Goal: Task Accomplishment & Management: Manage account settings

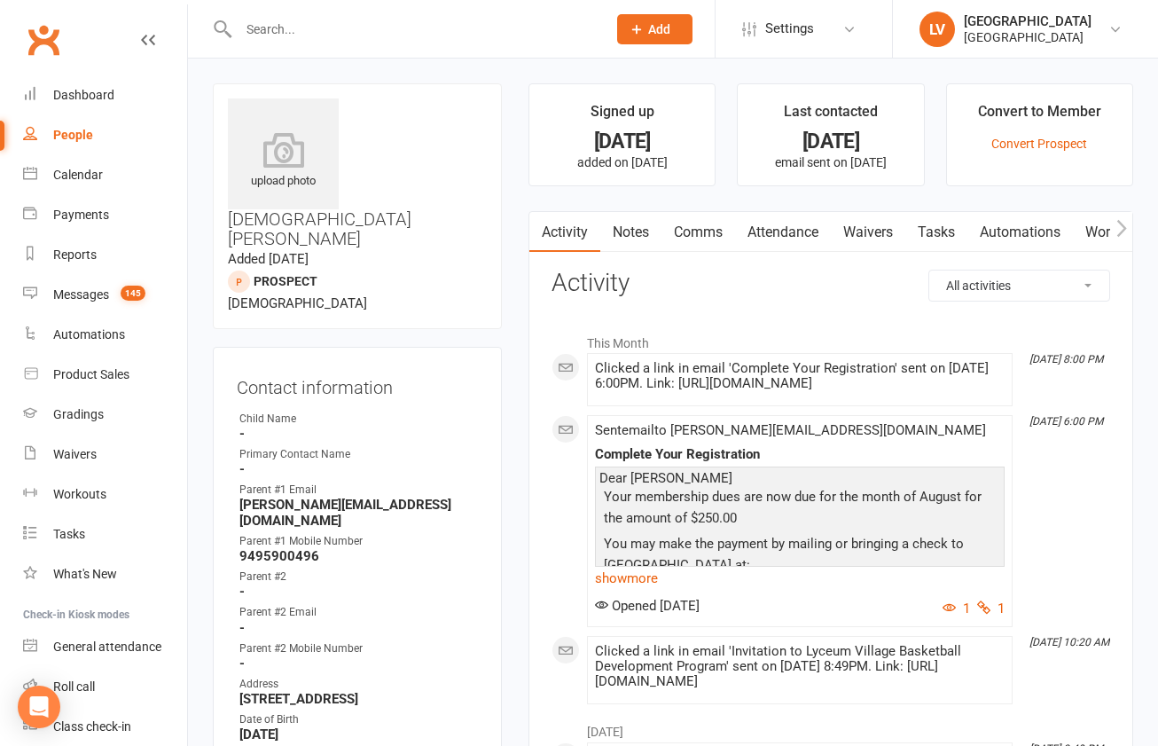
click at [466, 30] on input "text" at bounding box center [413, 29] width 361 height 25
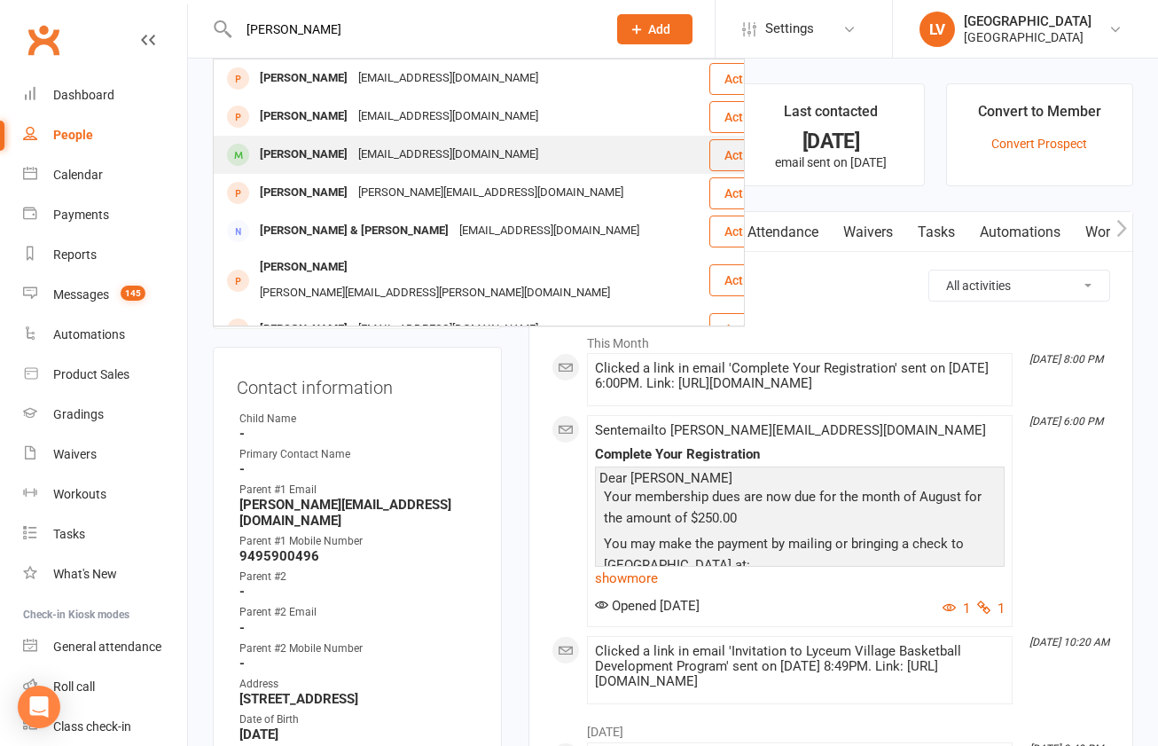
type input "[PERSON_NAME]"
click at [330, 153] on div "[PERSON_NAME]" at bounding box center [303, 155] width 98 height 26
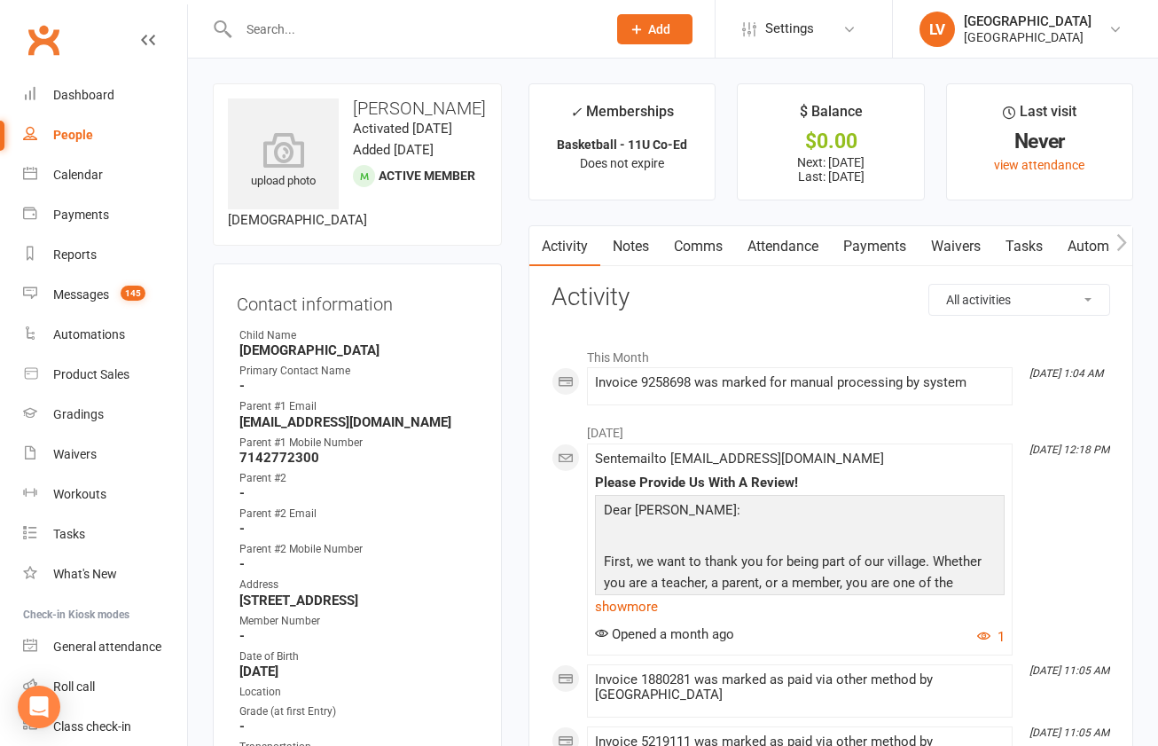
click at [876, 249] on link "Payments" at bounding box center [875, 246] width 88 height 41
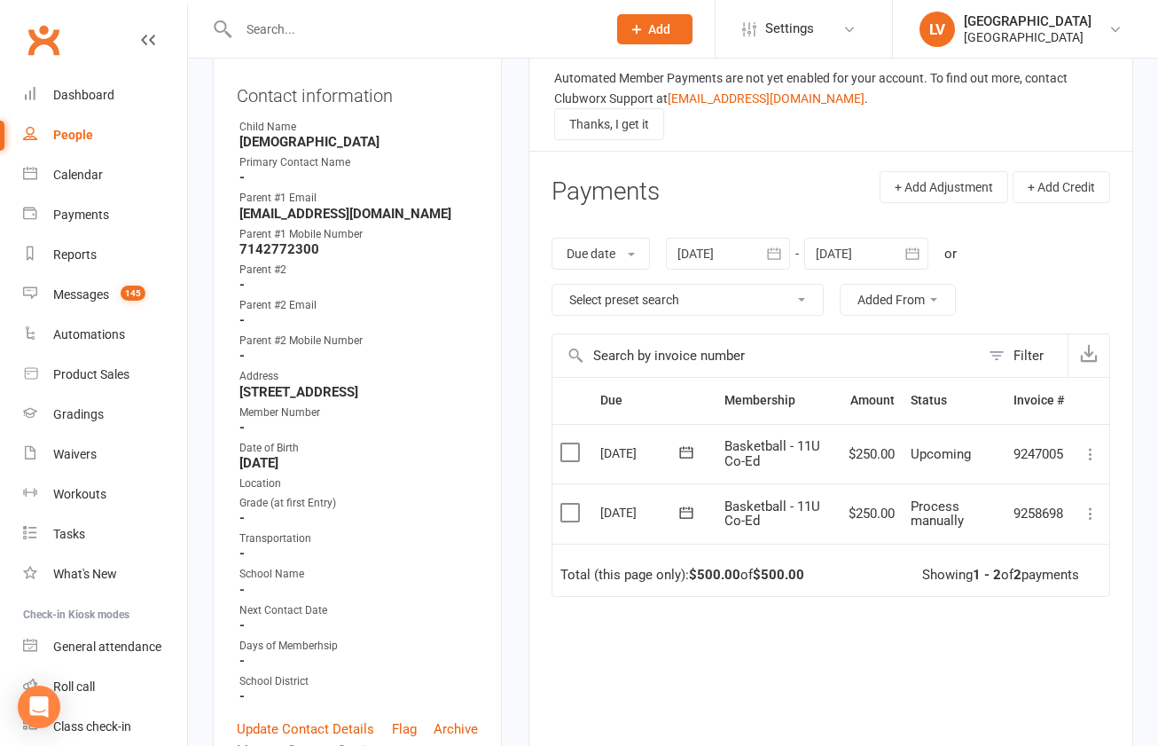
scroll to position [231, 0]
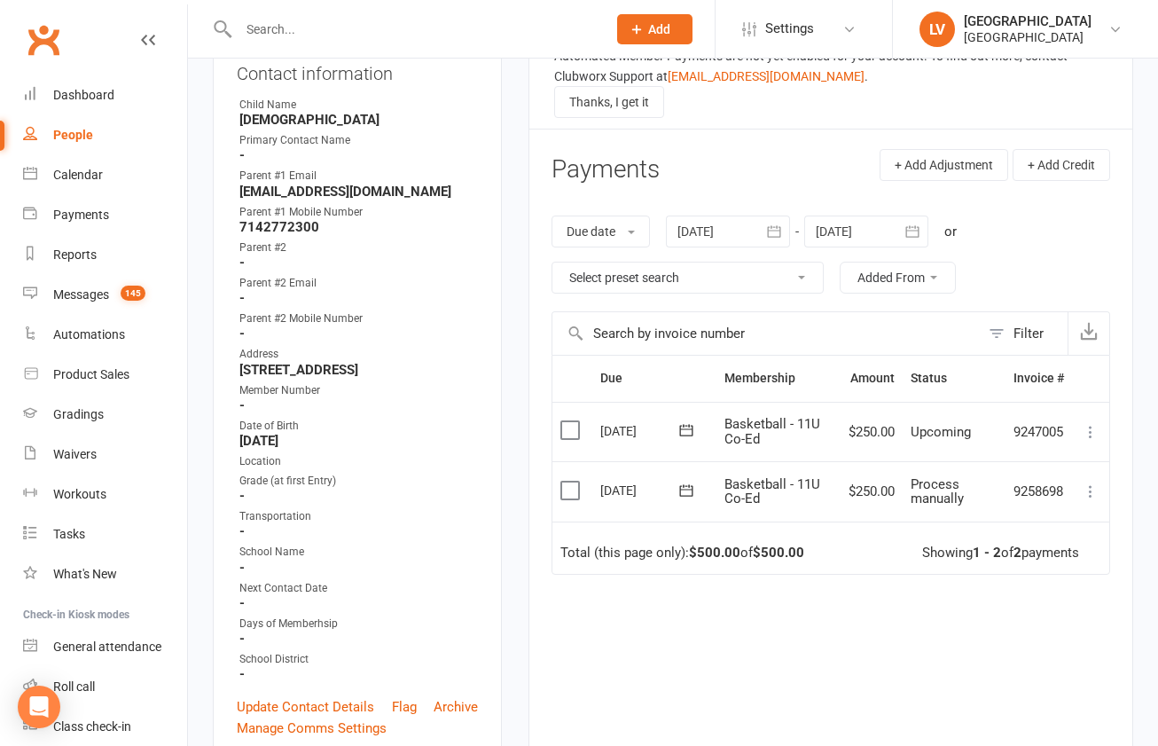
click at [577, 491] on label at bounding box center [572, 491] width 24 height 18
click at [572, 482] on input "checkbox" at bounding box center [566, 482] width 12 height 0
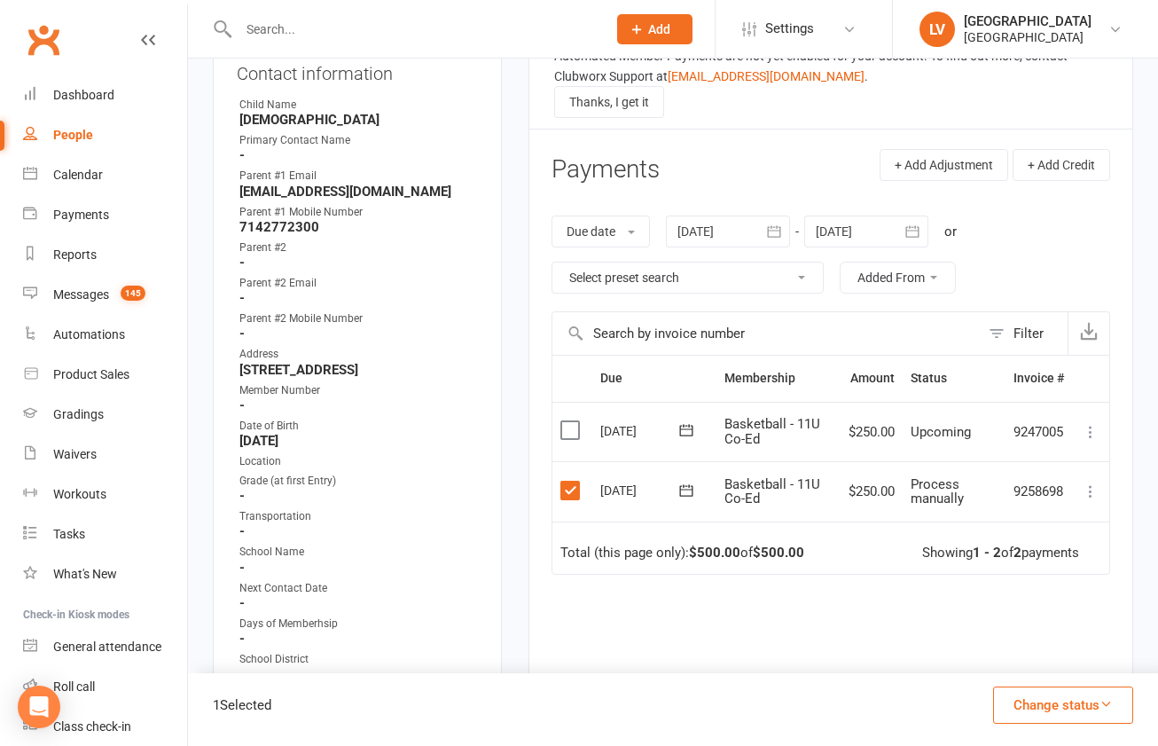
click at [1069, 706] on button "Change status" at bounding box center [1063, 704] width 140 height 37
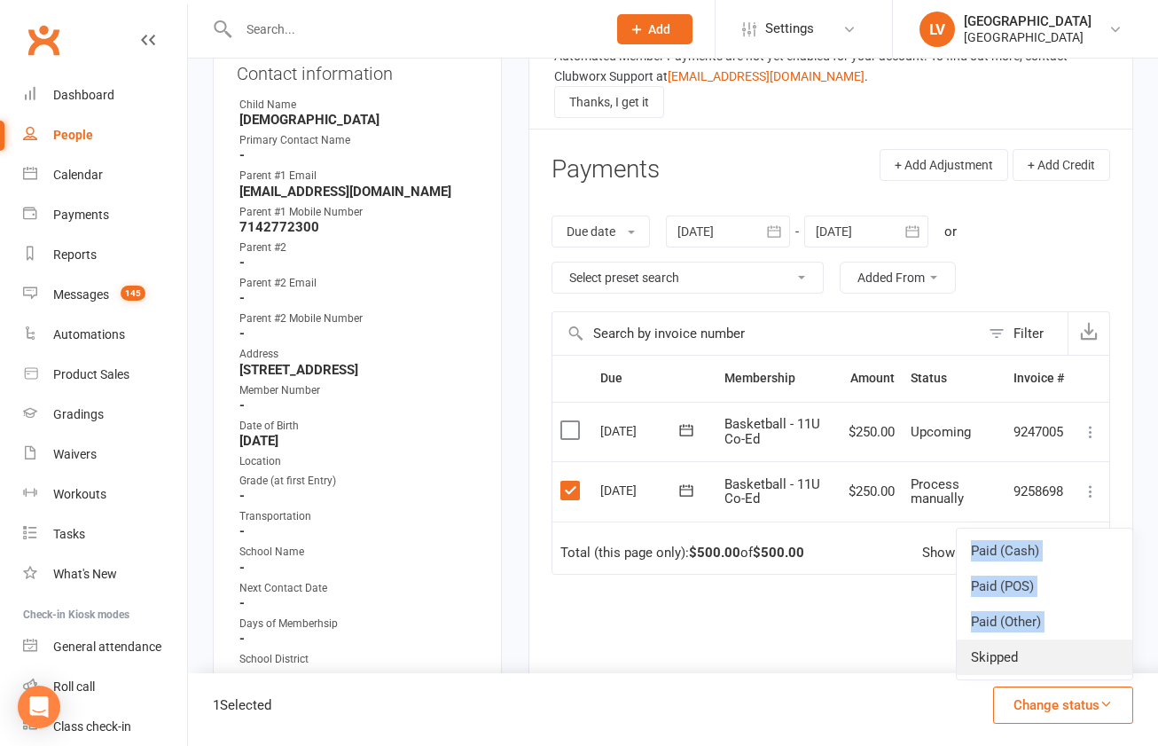
drag, startPoint x: 1050, startPoint y: 641, endPoint x: 806, endPoint y: 698, distance: 250.4
click at [957, 675] on link "Skipped" at bounding box center [1045, 656] width 176 height 35
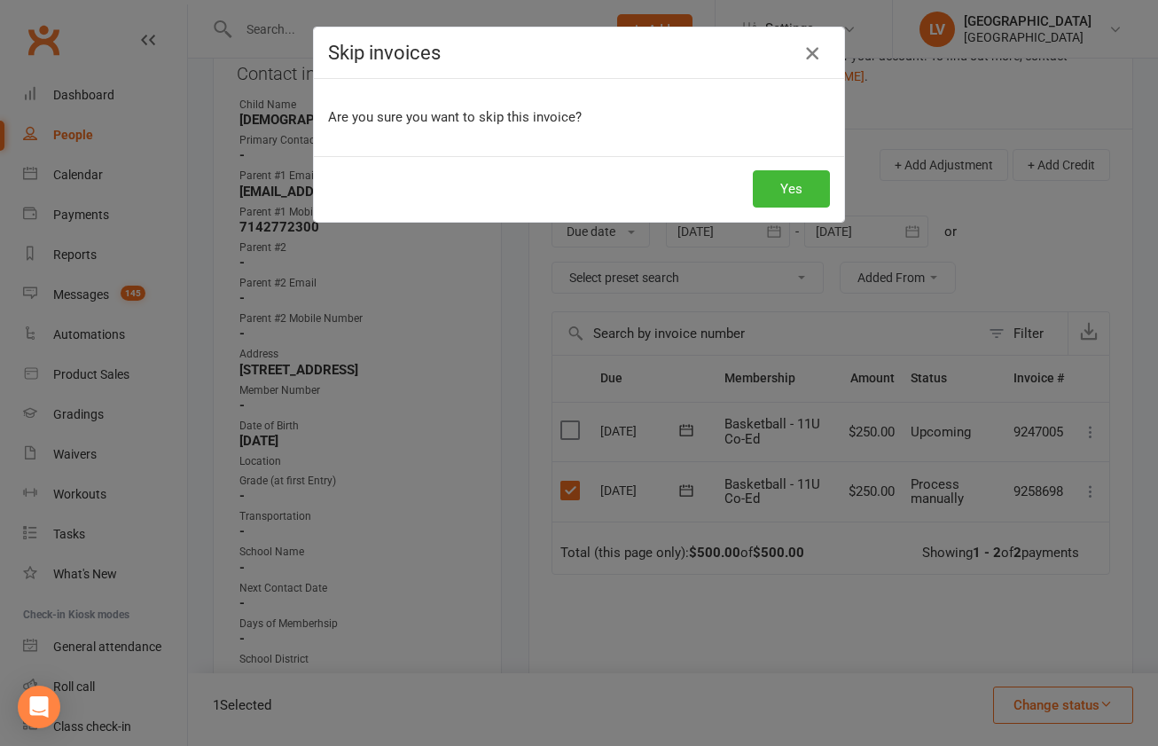
click at [823, 48] on button "button" at bounding box center [812, 53] width 28 height 28
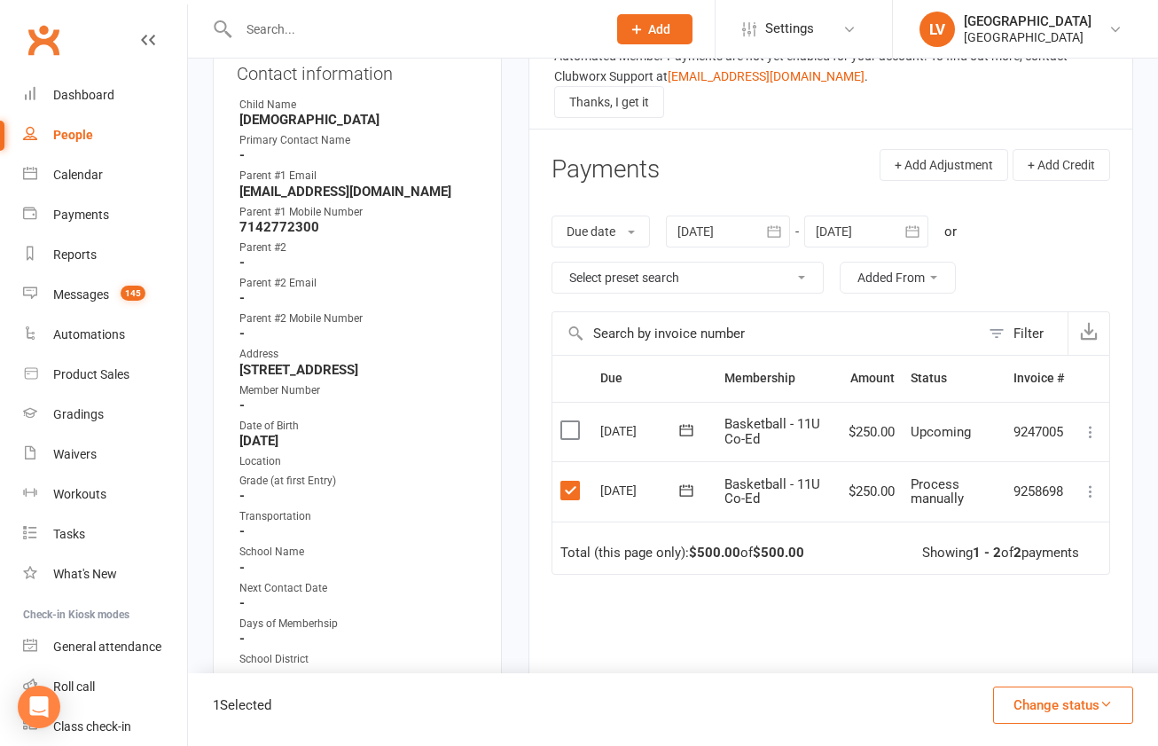
click at [1069, 708] on button "Change status" at bounding box center [1063, 704] width 140 height 37
drag, startPoint x: 1014, startPoint y: 627, endPoint x: 1031, endPoint y: 630, distance: 17.1
click at [1014, 627] on link "Paid (Other)" at bounding box center [1045, 621] width 176 height 35
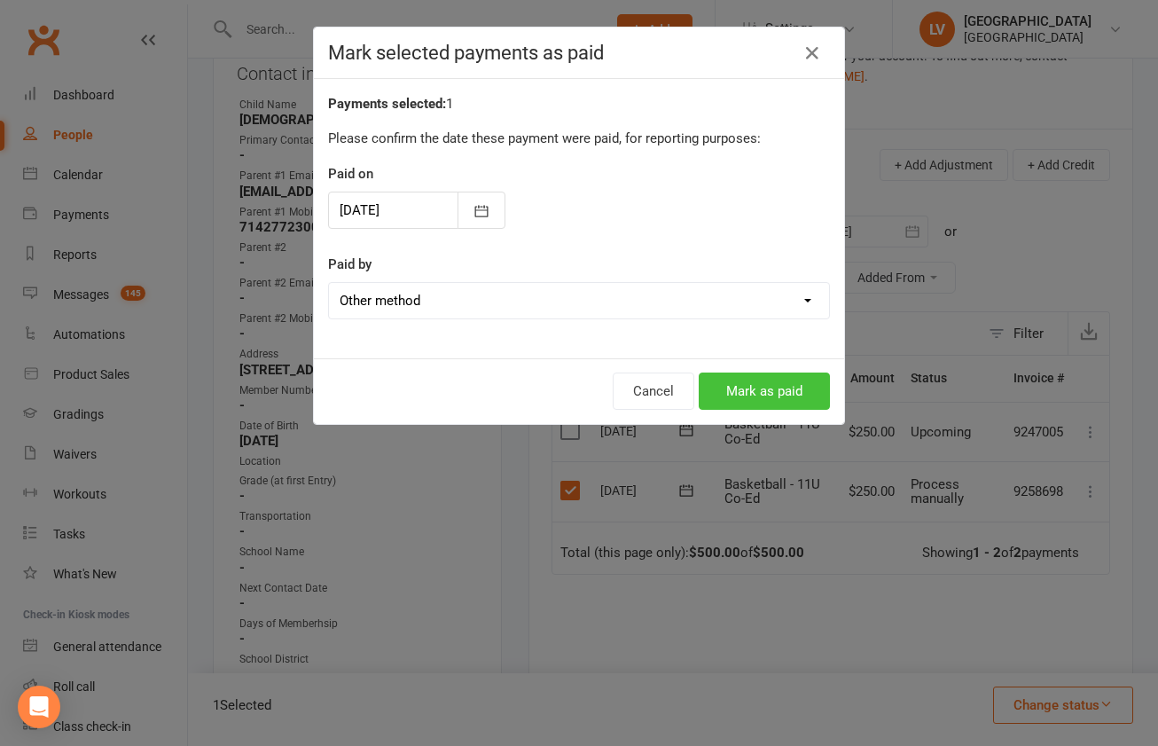
click at [778, 387] on button "Mark as paid" at bounding box center [764, 390] width 131 height 37
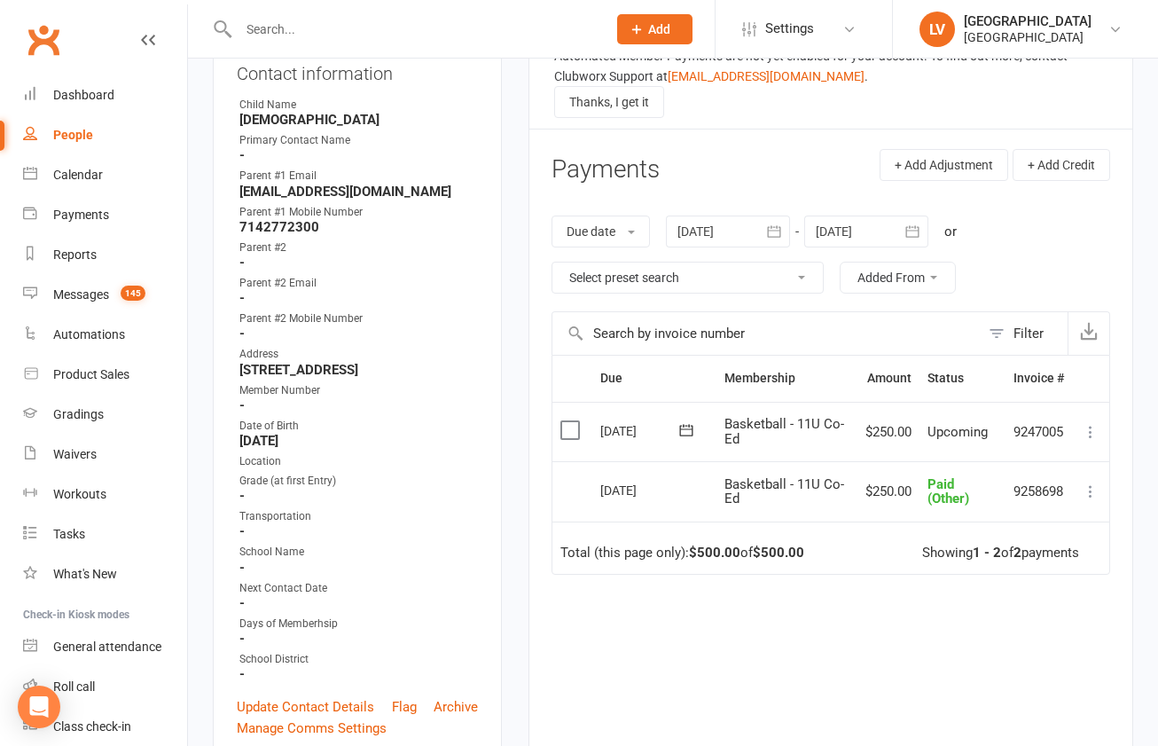
click at [433, 24] on input "text" at bounding box center [413, 29] width 361 height 25
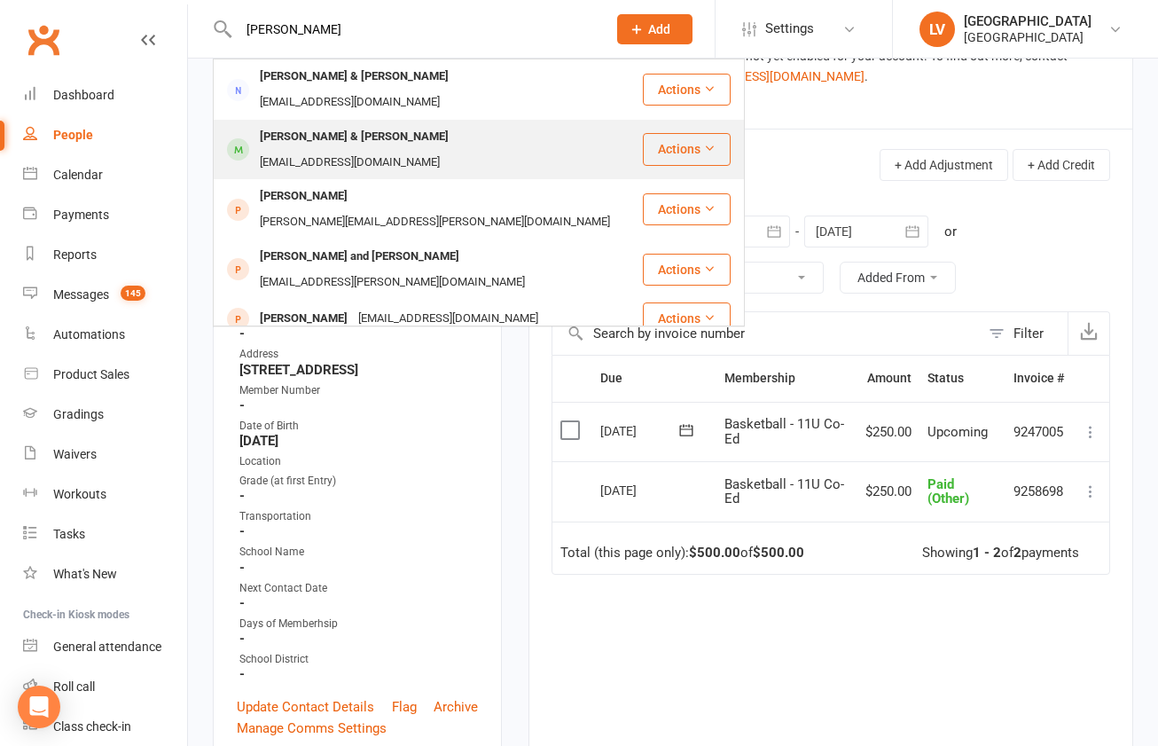
type input "[PERSON_NAME]"
click at [411, 150] on div "[EMAIL_ADDRESS][DOMAIN_NAME]" at bounding box center [349, 163] width 191 height 26
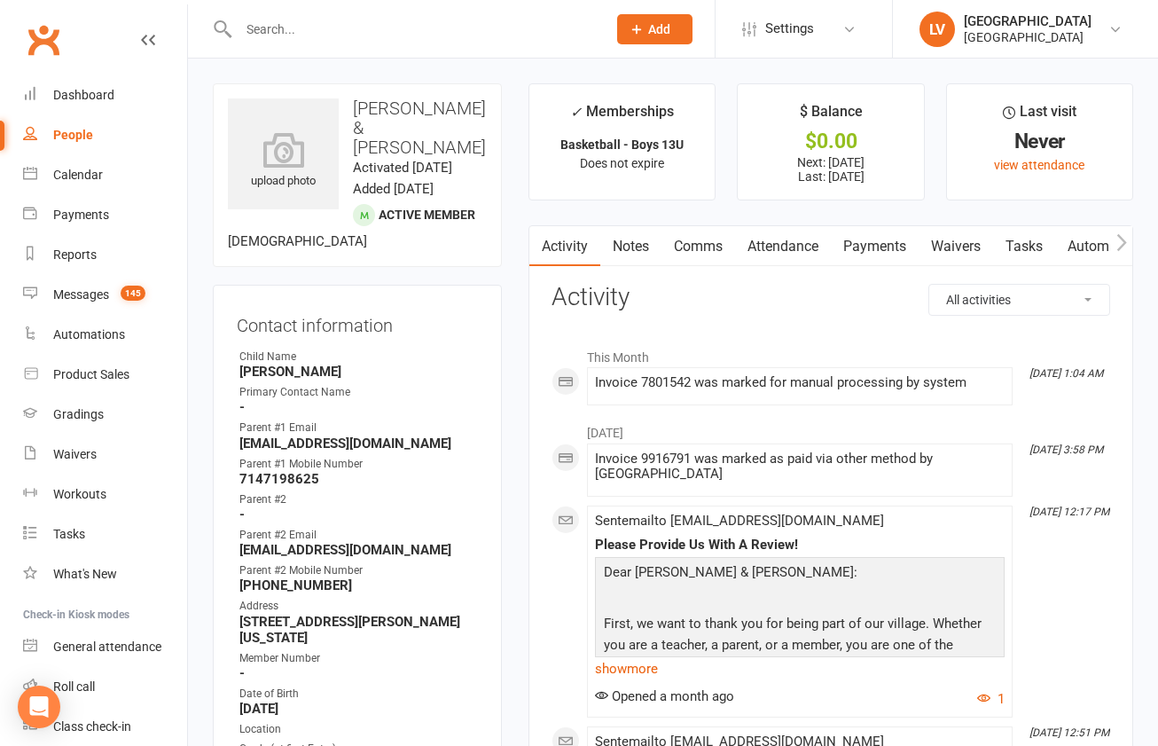
click at [861, 248] on link "Payments" at bounding box center [875, 246] width 88 height 41
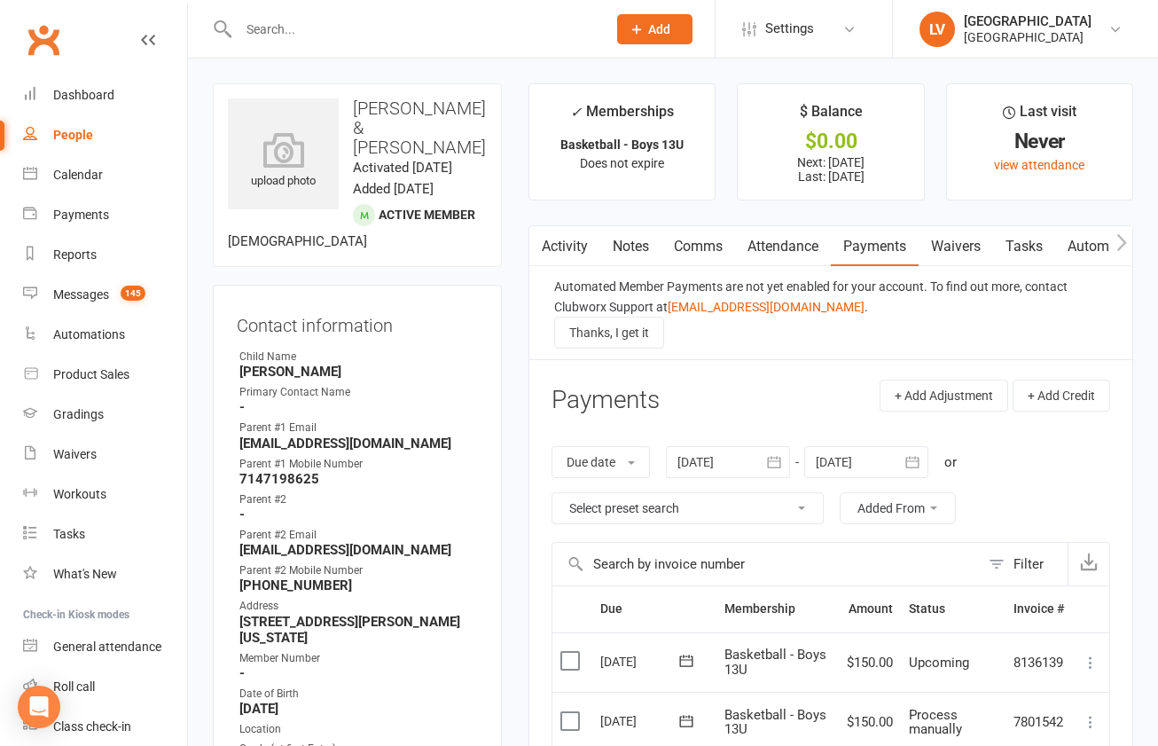
click at [567, 718] on label at bounding box center [572, 721] width 24 height 18
click at [567, 712] on input "checkbox" at bounding box center [566, 712] width 12 height 0
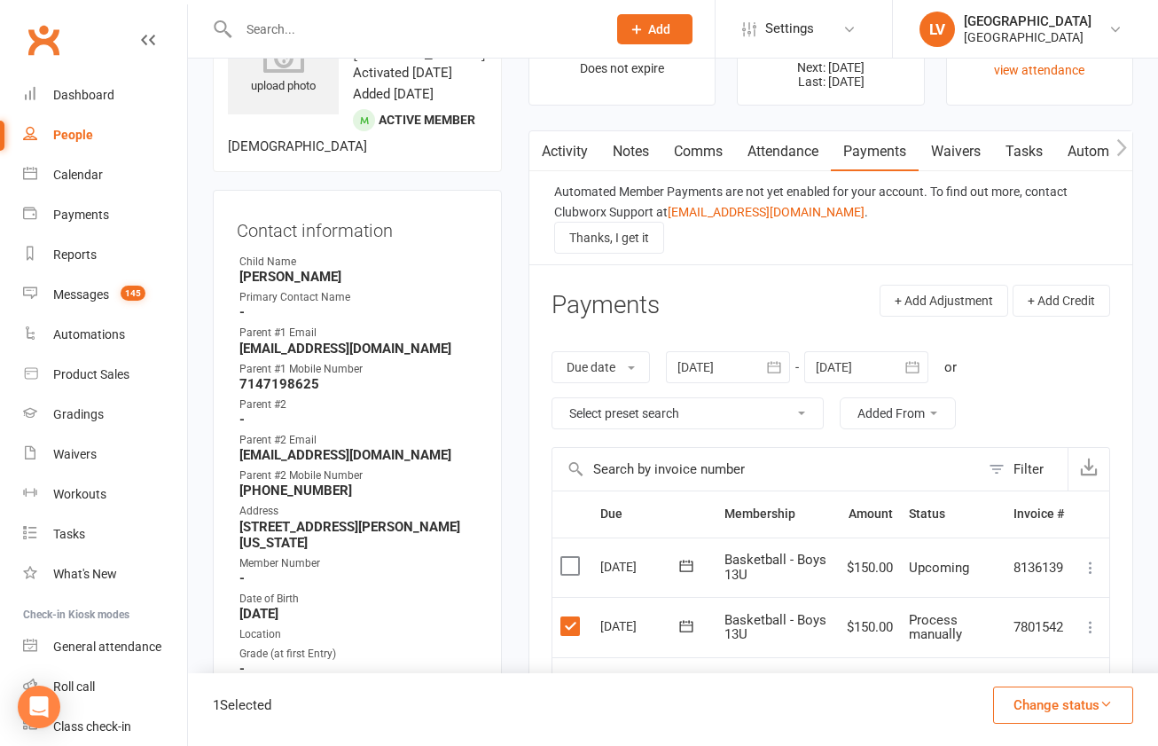
scroll to position [99, 0]
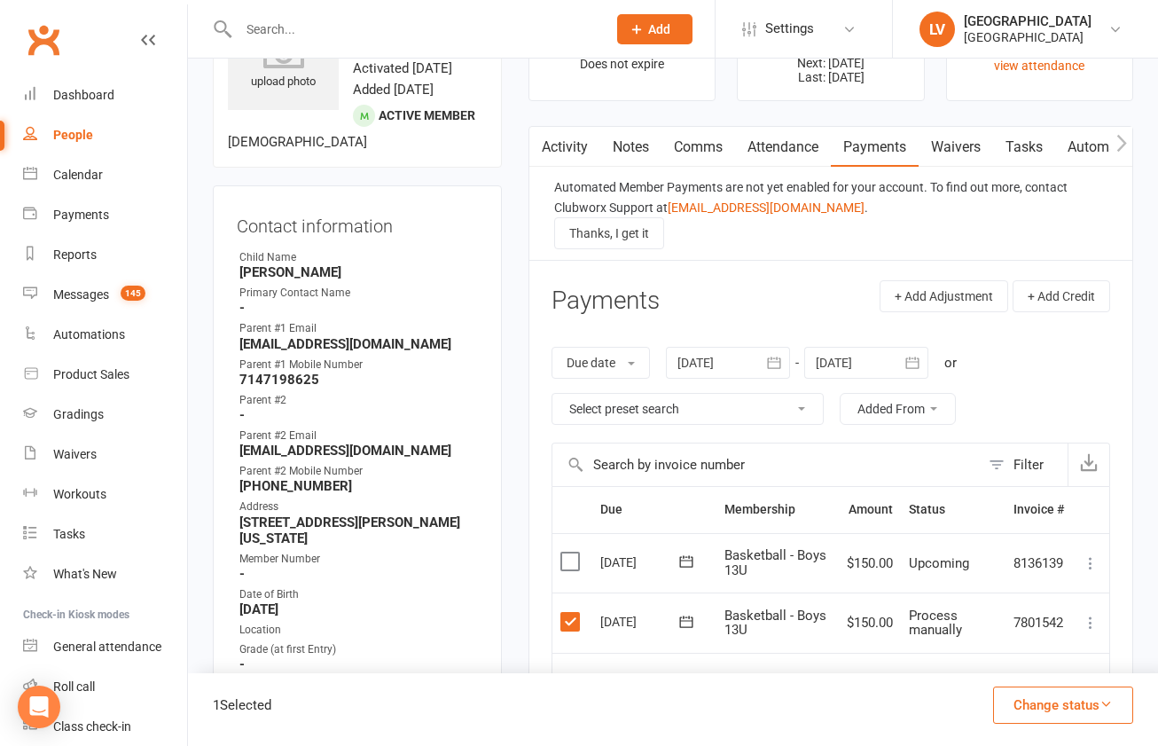
click at [1066, 707] on button "Change status" at bounding box center [1063, 704] width 140 height 37
click at [1045, 624] on link "Paid (Other)" at bounding box center [1045, 621] width 176 height 35
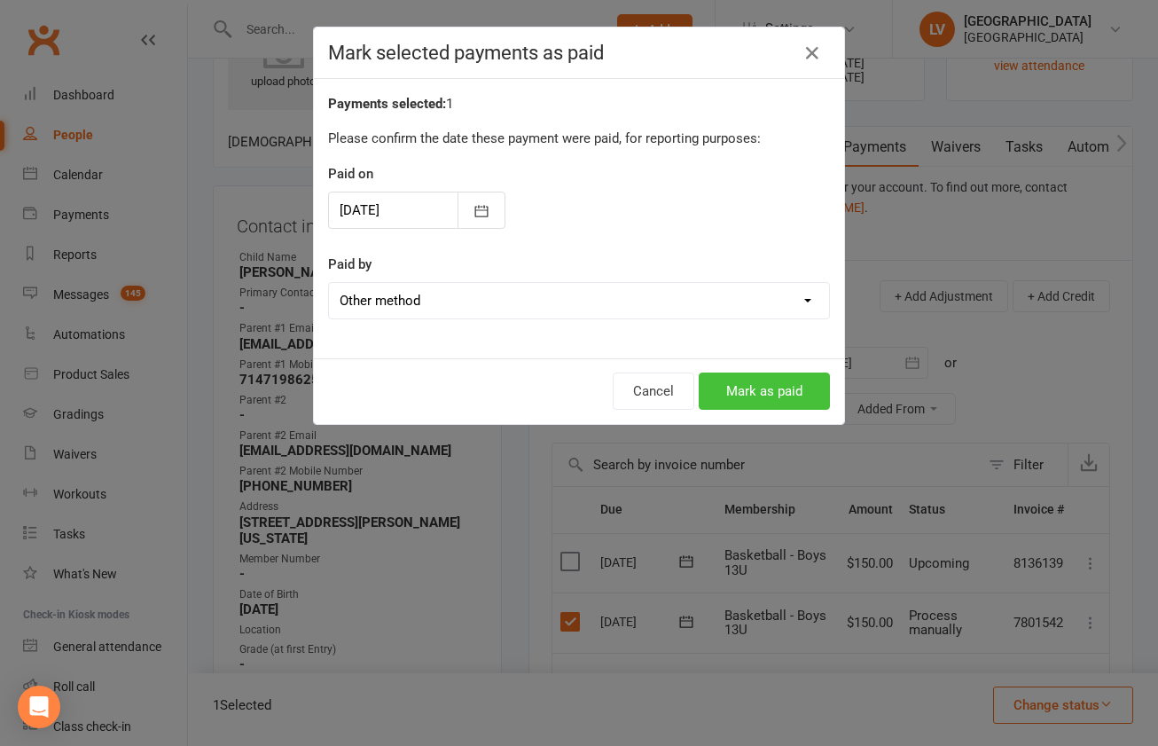
click at [746, 378] on button "Mark as paid" at bounding box center [764, 390] width 131 height 37
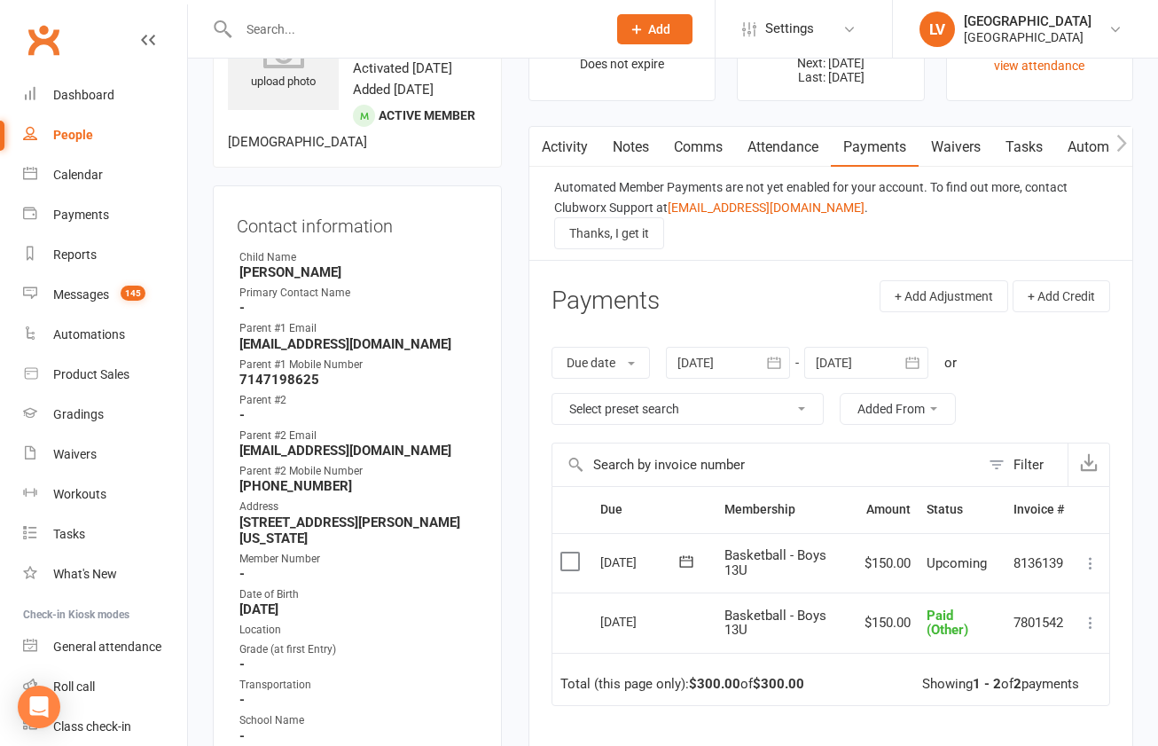
click at [364, 18] on input "text" at bounding box center [413, 29] width 361 height 25
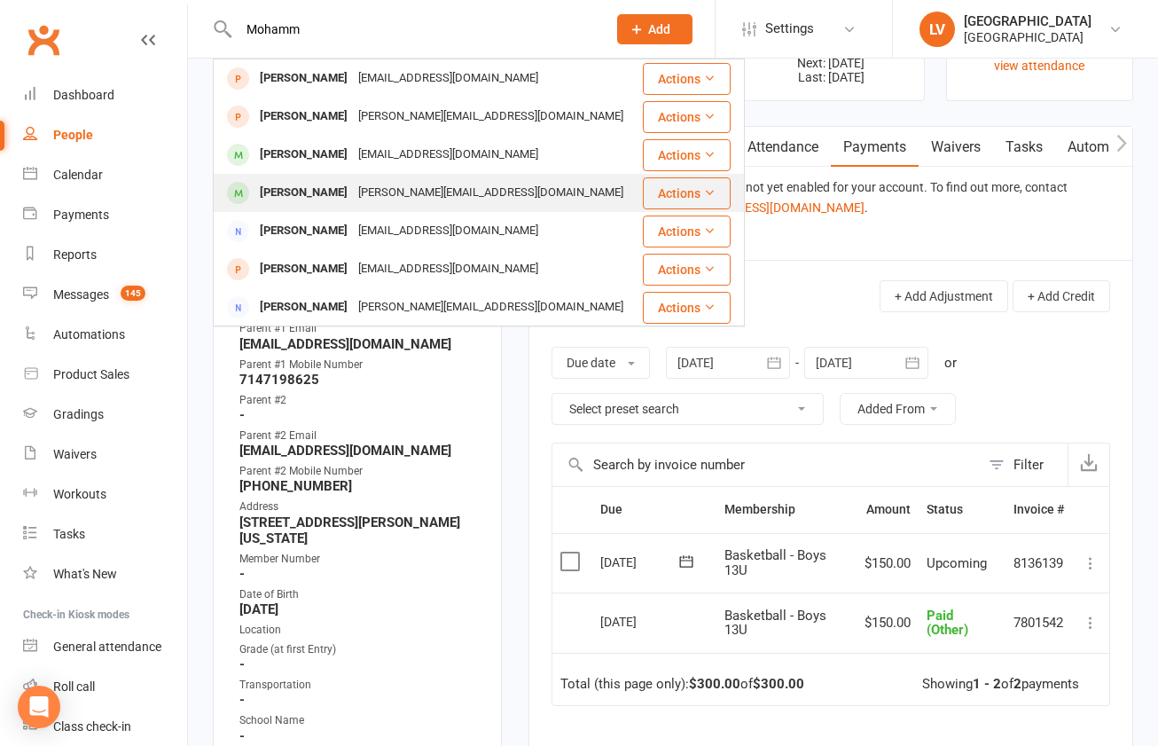
type input "Mohamm"
click at [377, 200] on div "[PERSON_NAME][EMAIL_ADDRESS][DOMAIN_NAME]" at bounding box center [491, 193] width 276 height 26
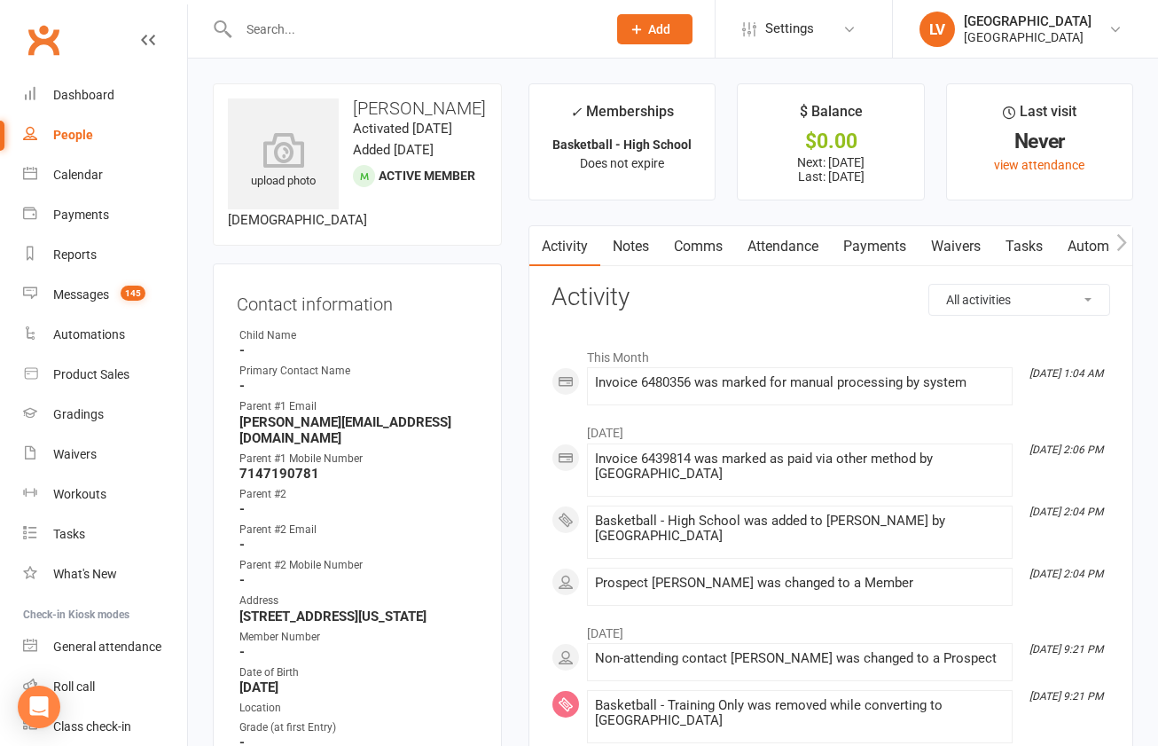
click at [889, 243] on link "Payments" at bounding box center [875, 246] width 88 height 41
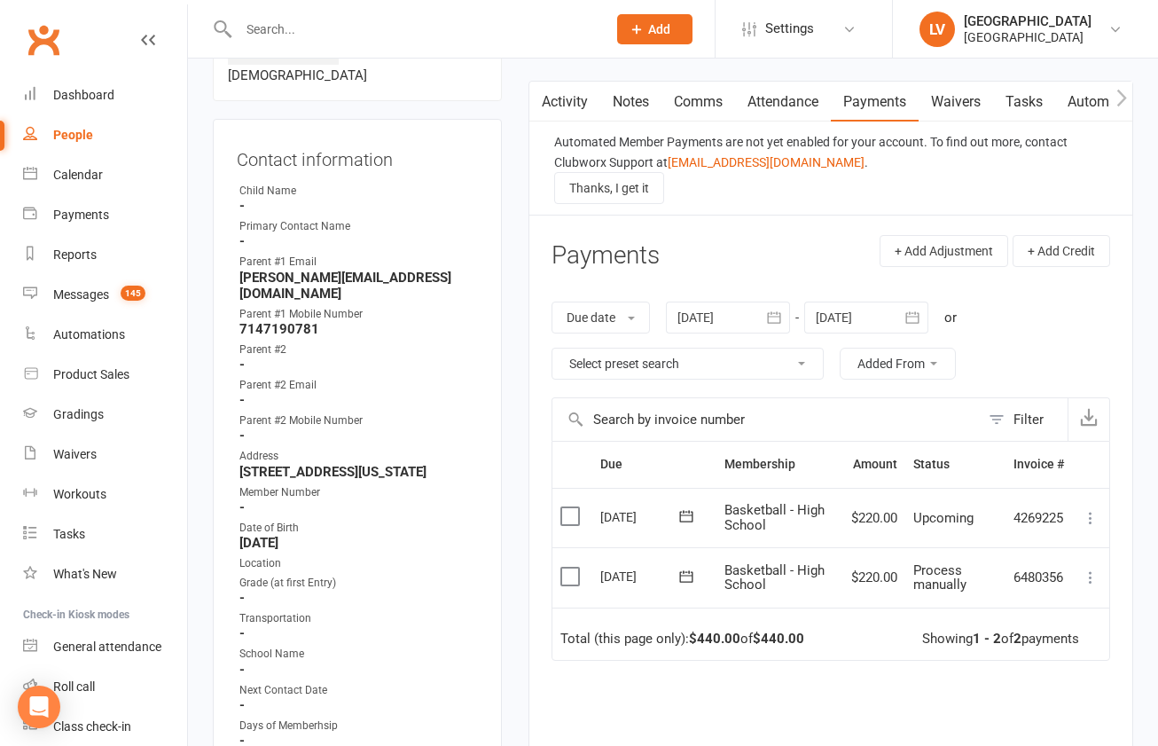
scroll to position [155, 0]
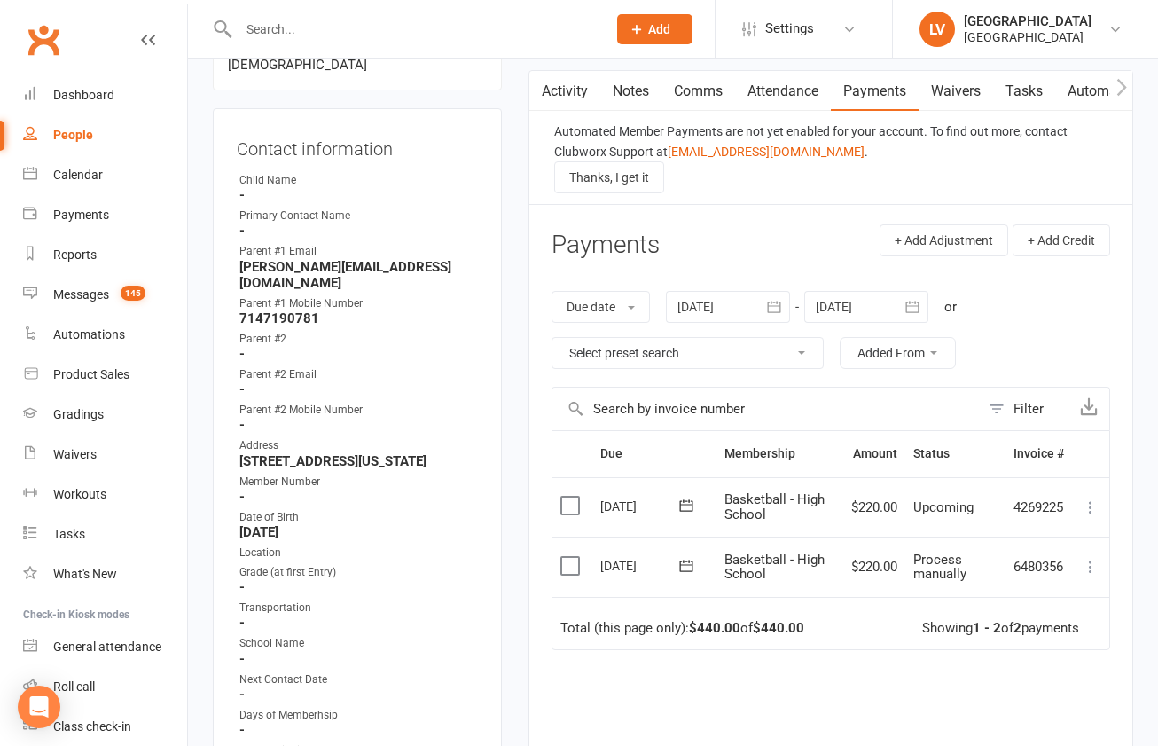
click at [568, 566] on label at bounding box center [572, 566] width 24 height 18
click at [568, 557] on input "checkbox" at bounding box center [566, 557] width 12 height 0
click at [1069, 705] on button "Change status" at bounding box center [1063, 704] width 140 height 37
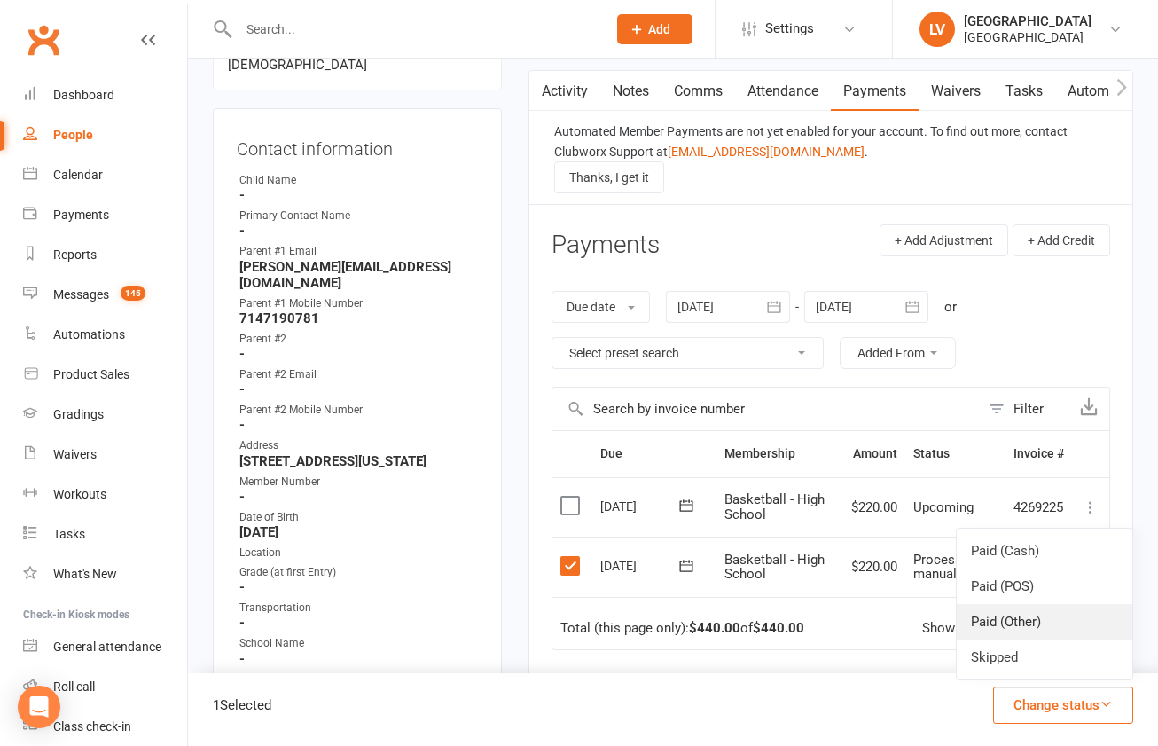
click at [1019, 622] on link "Paid (Other)" at bounding box center [1045, 621] width 176 height 35
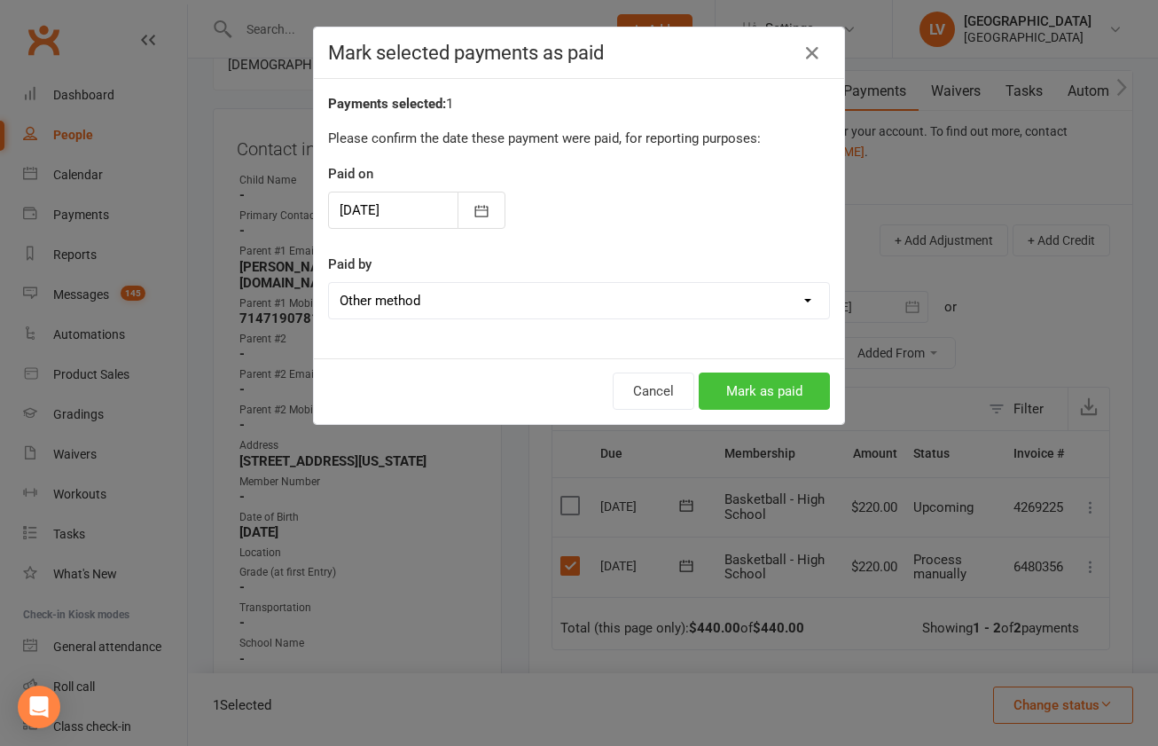
click at [788, 396] on button "Mark as paid" at bounding box center [764, 390] width 131 height 37
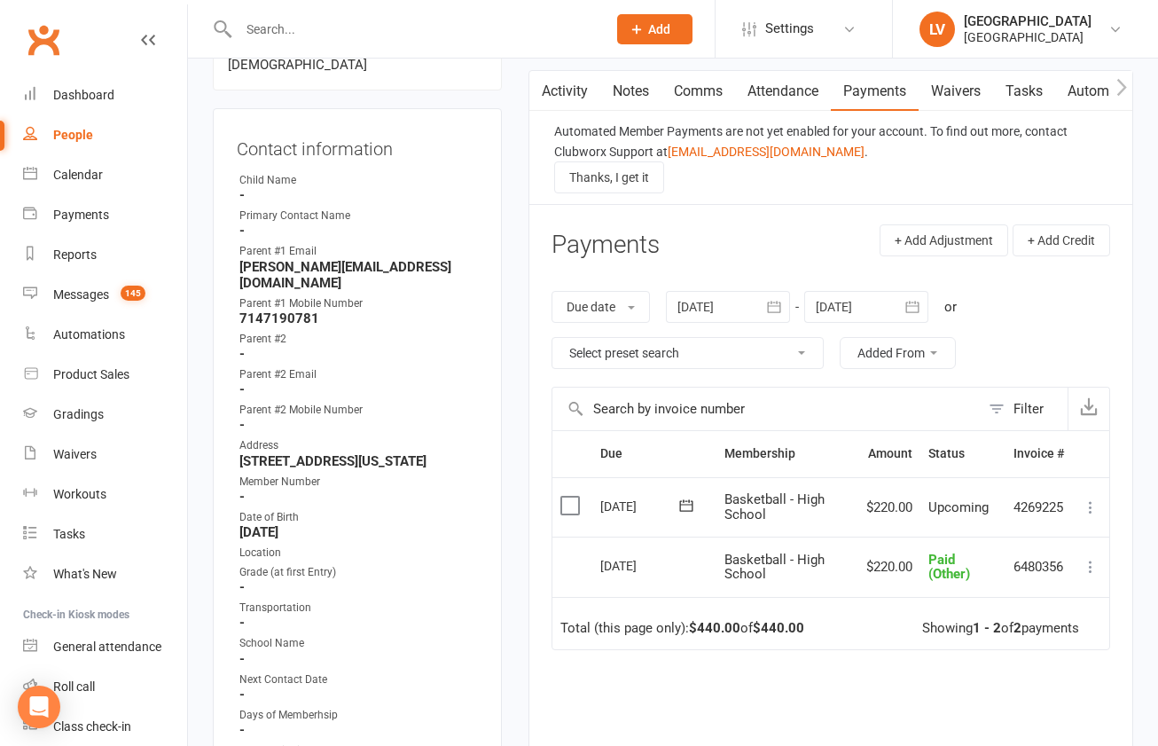
click at [388, 28] on input "text" at bounding box center [413, 29] width 361 height 25
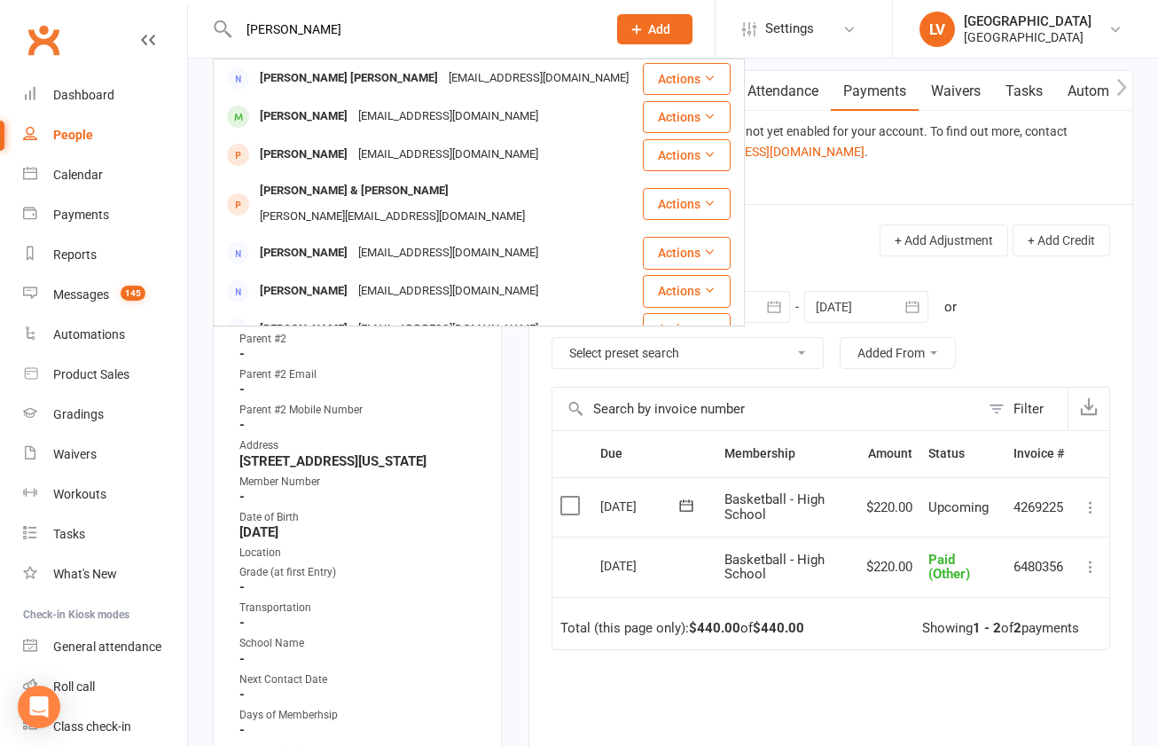
type input "[PERSON_NAME]"
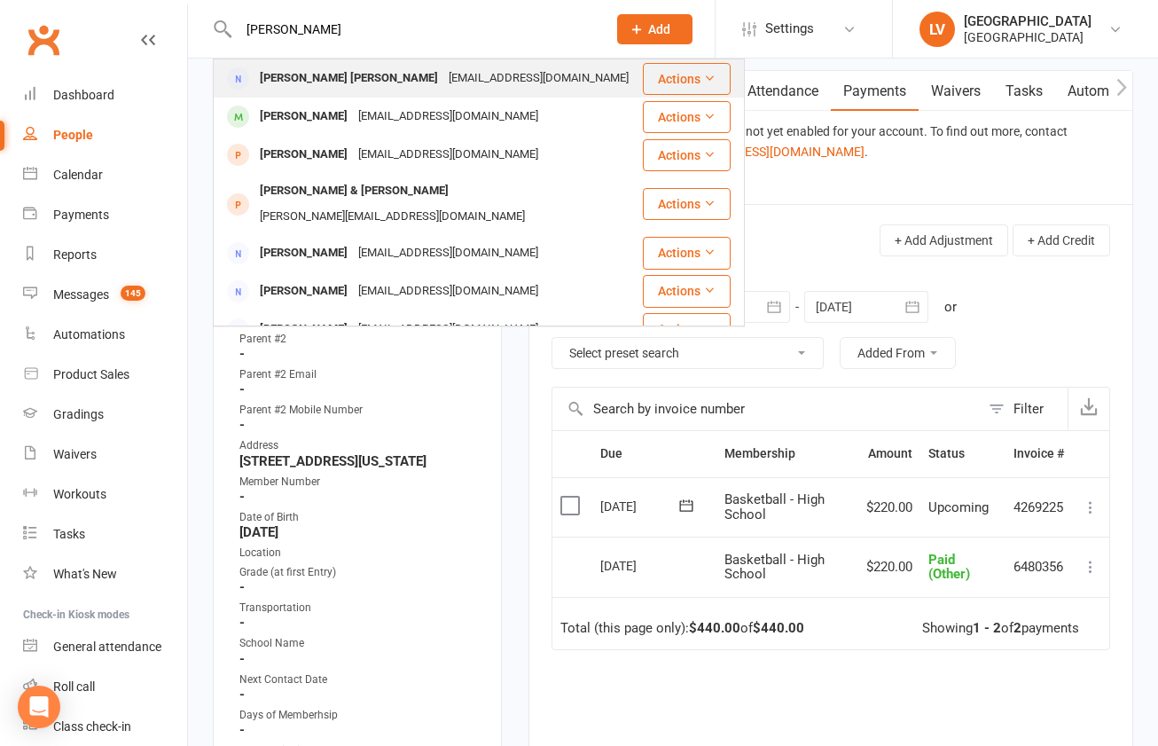
scroll to position [156, 0]
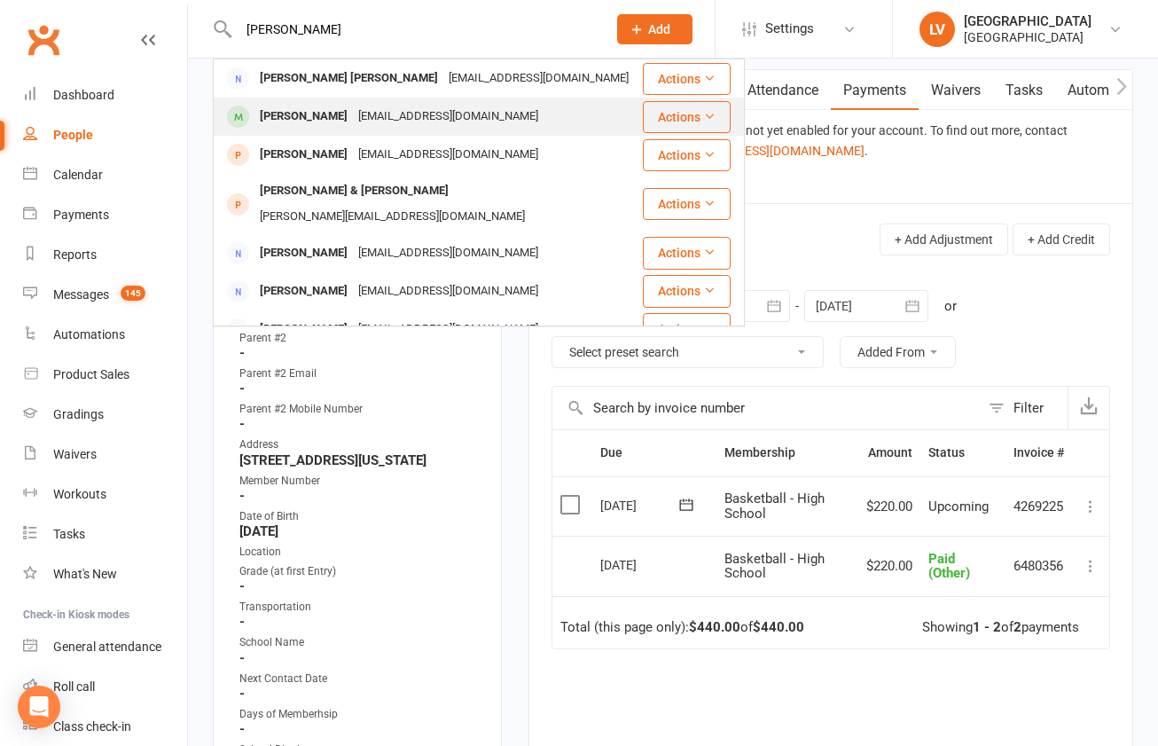
click at [428, 114] on div "[EMAIL_ADDRESS][DOMAIN_NAME]" at bounding box center [448, 117] width 191 height 26
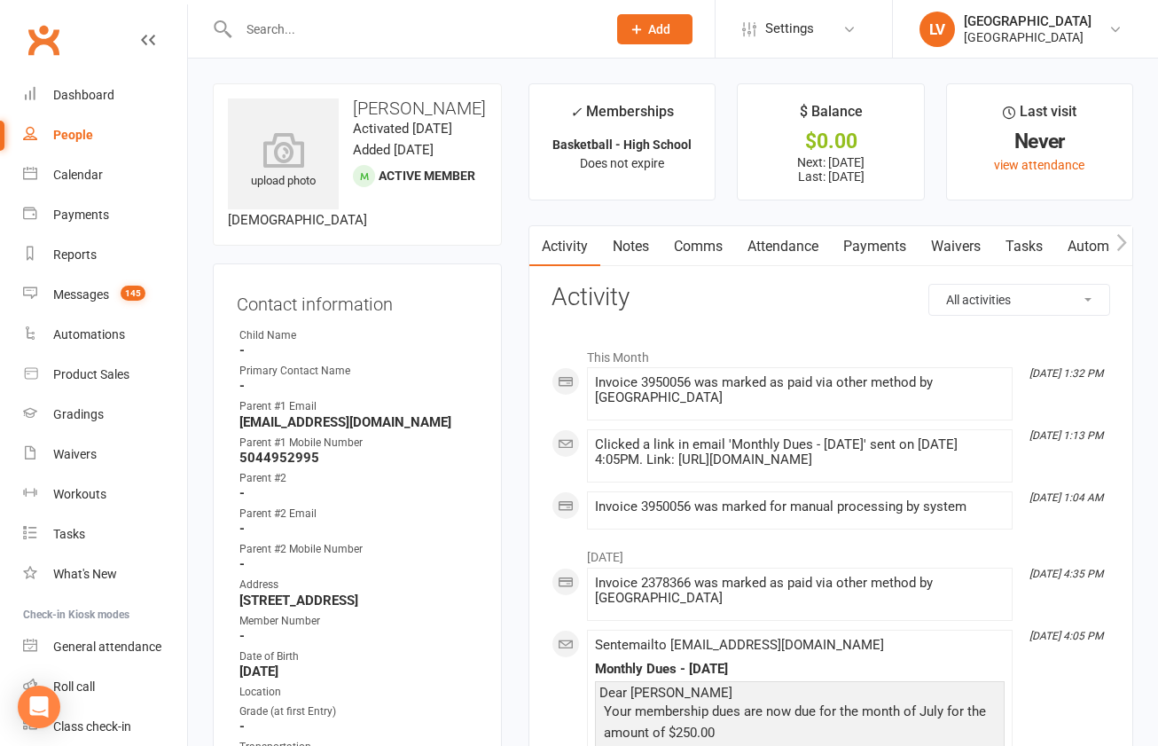
click at [898, 254] on link "Payments" at bounding box center [875, 246] width 88 height 41
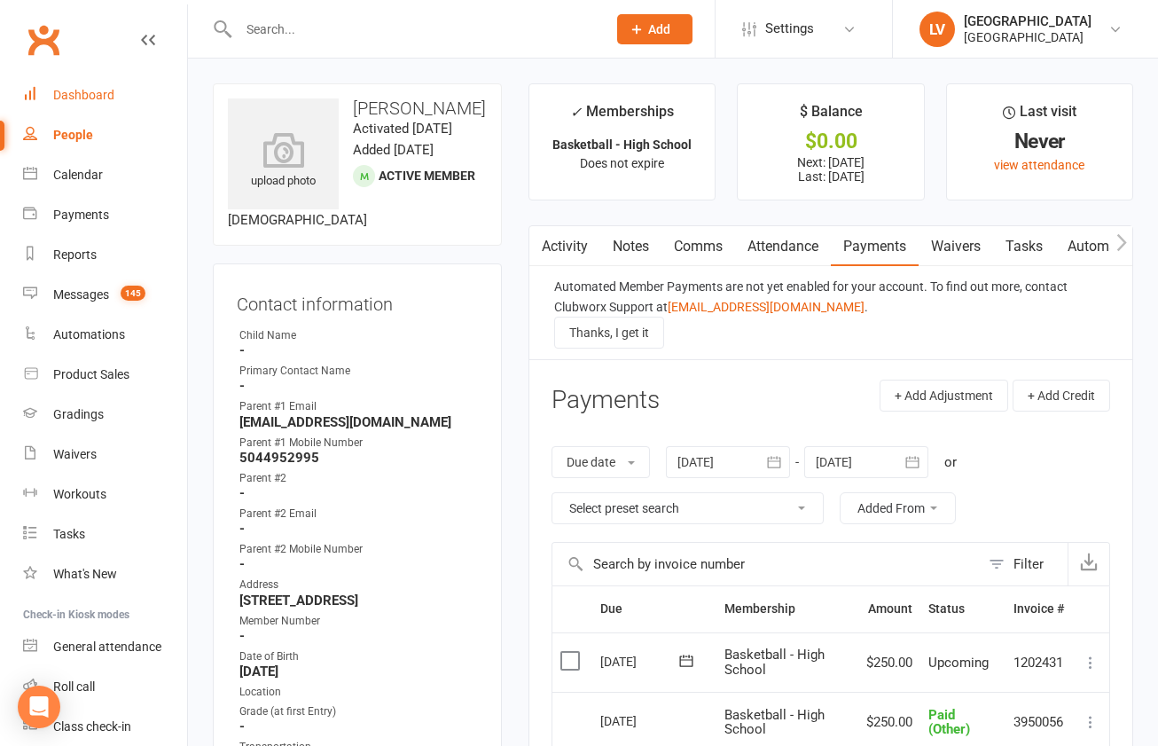
click at [64, 97] on div "Dashboard" at bounding box center [83, 95] width 61 height 14
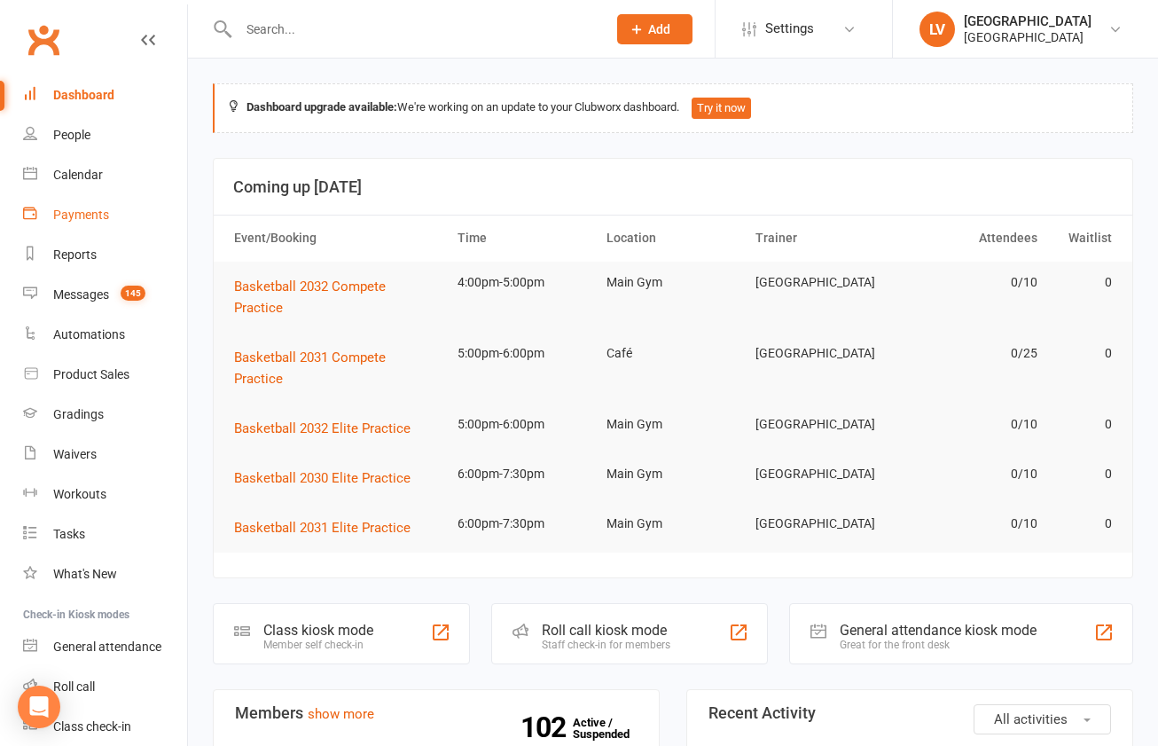
click at [78, 203] on link "Payments" at bounding box center [105, 215] width 164 height 40
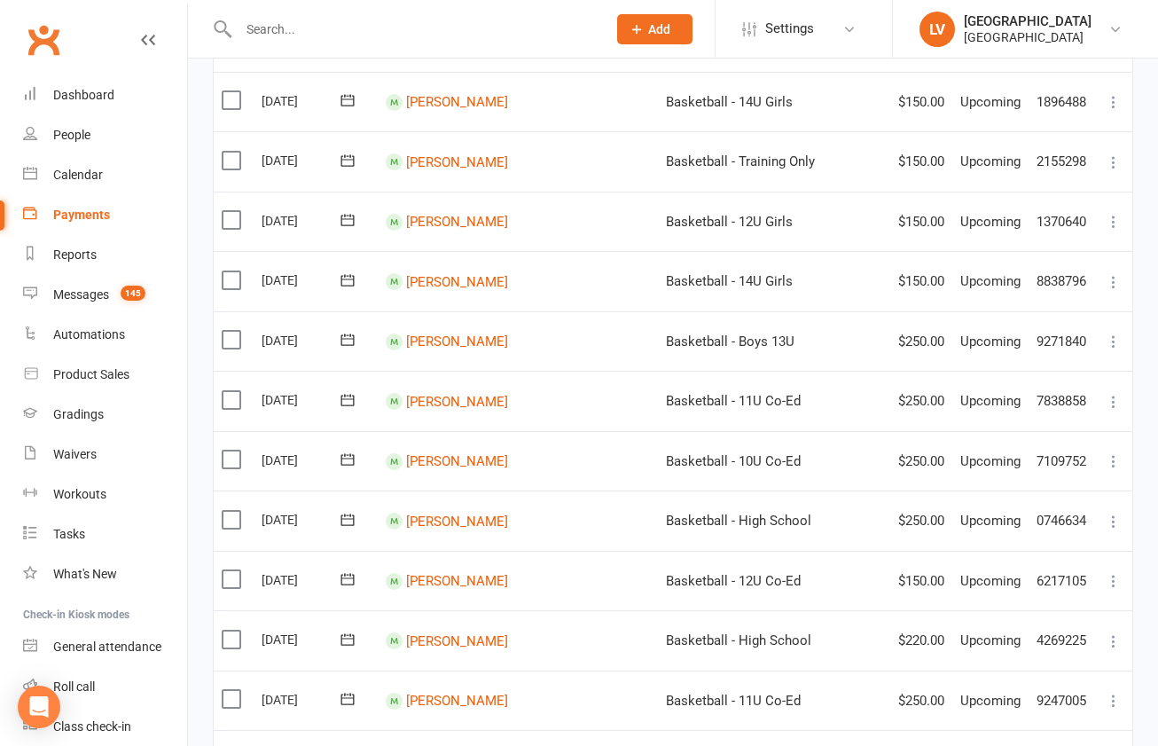
scroll to position [997, 0]
